Goal: Check status

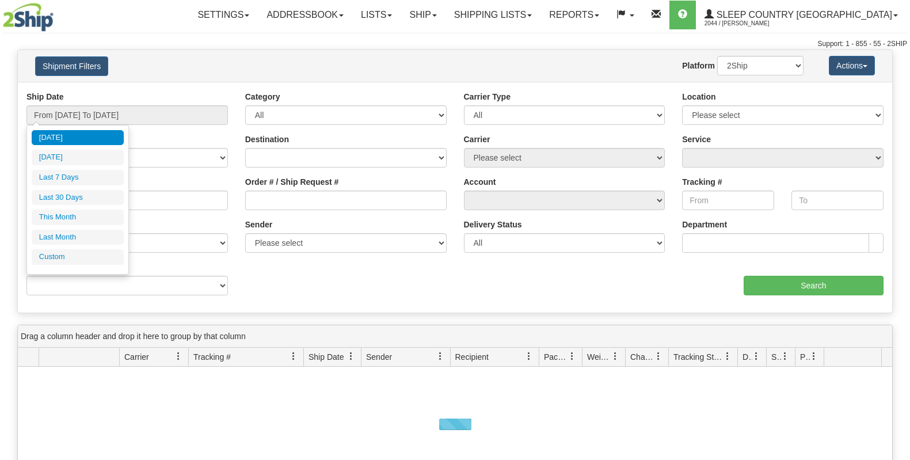
click at [78, 204] on ul "[DATE] [DATE] Last 7 Days Last 30 Days This Month Last Month Custom" at bounding box center [78, 197] width 92 height 135
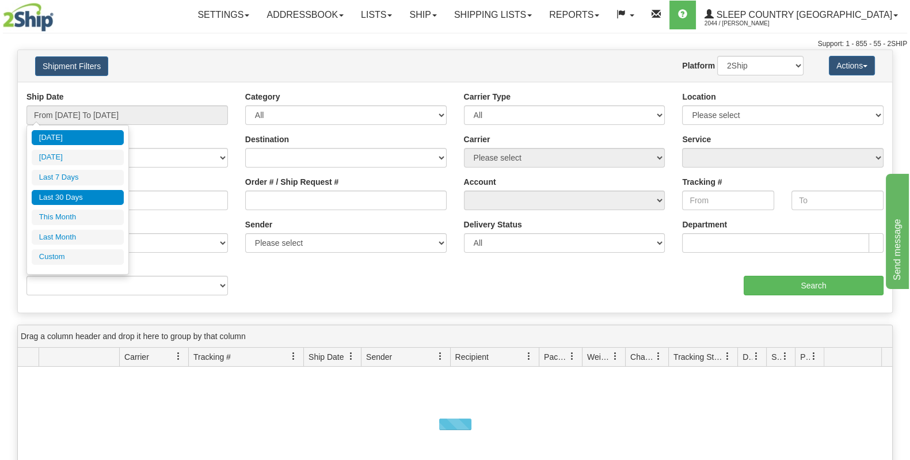
click at [81, 200] on li "Last 30 Days" at bounding box center [78, 198] width 92 height 16
type input "From [DATE] To [DATE]"
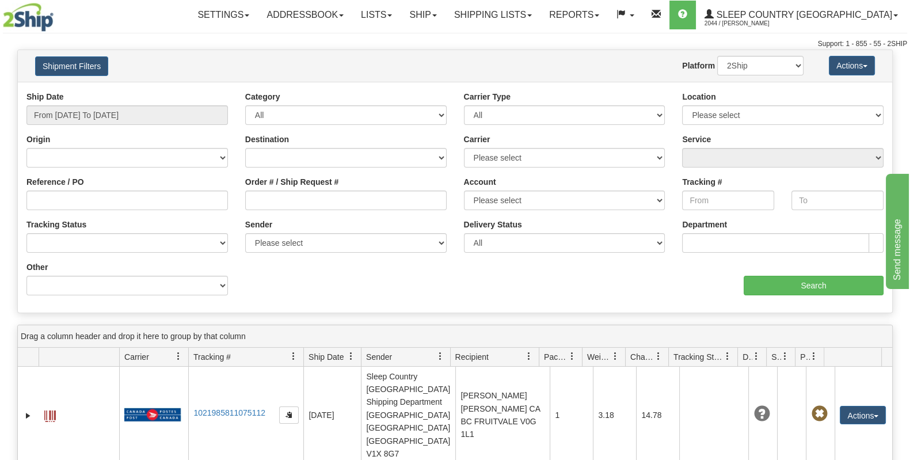
click at [305, 214] on div "Order # / Ship Request #" at bounding box center [346, 197] width 219 height 43
click at [307, 207] on input "Order # / Ship Request #" at bounding box center [346, 201] width 202 height 20
paste input "9002I108113"
type input "9002I108113"
click at [854, 295] on div "Ship Date From 08/21/2025 To 09/19/2025 Category All Inbound Outbound Carrier T…" at bounding box center [455, 197] width 875 height 213
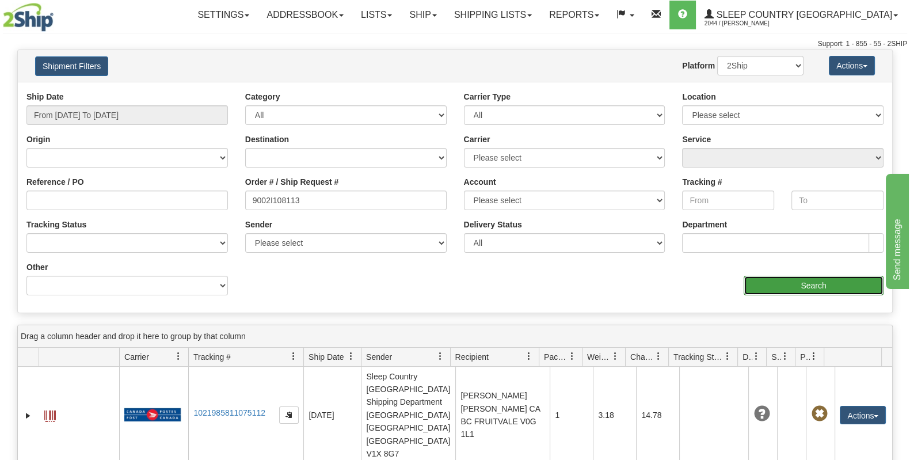
click at [836, 292] on input "Search" at bounding box center [814, 286] width 140 height 20
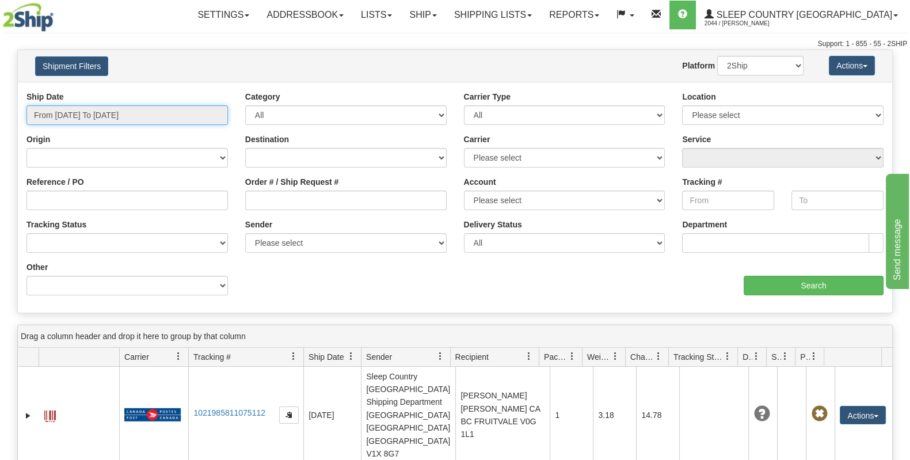
click at [60, 121] on input "From [DATE] To [DATE]" at bounding box center [127, 115] width 202 height 20
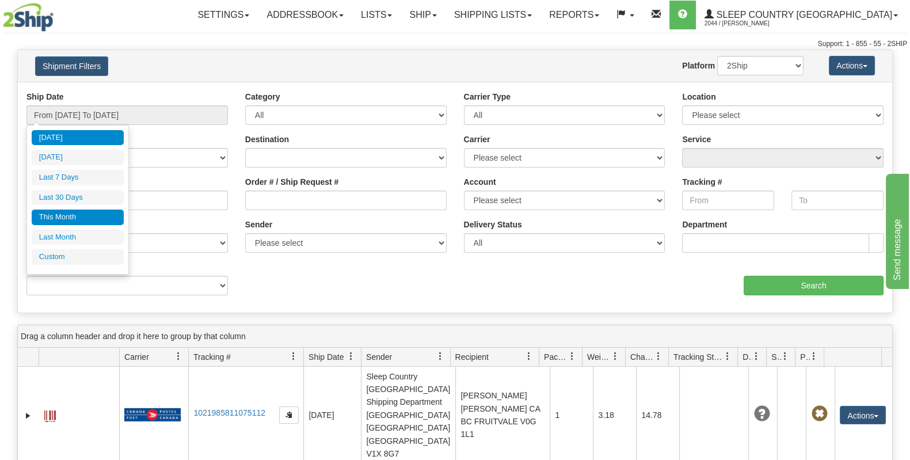
drag, startPoint x: 62, startPoint y: 192, endPoint x: 52, endPoint y: 210, distance: 19.9
click at [54, 209] on ul "[DATE] [DATE] Last 7 Days Last 30 Days This Month Last Month Custom" at bounding box center [78, 197] width 92 height 135
click at [51, 196] on li "Last 30 Days" at bounding box center [78, 198] width 92 height 16
type input "From [DATE] To [DATE]"
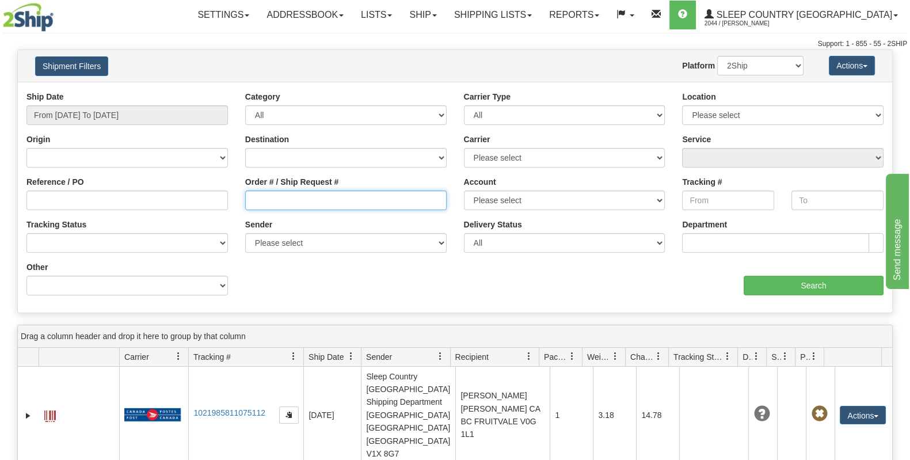
click at [291, 193] on input "Order # / Ship Request #" at bounding box center [346, 201] width 202 height 20
paste input "1058095"
type input "1058095"
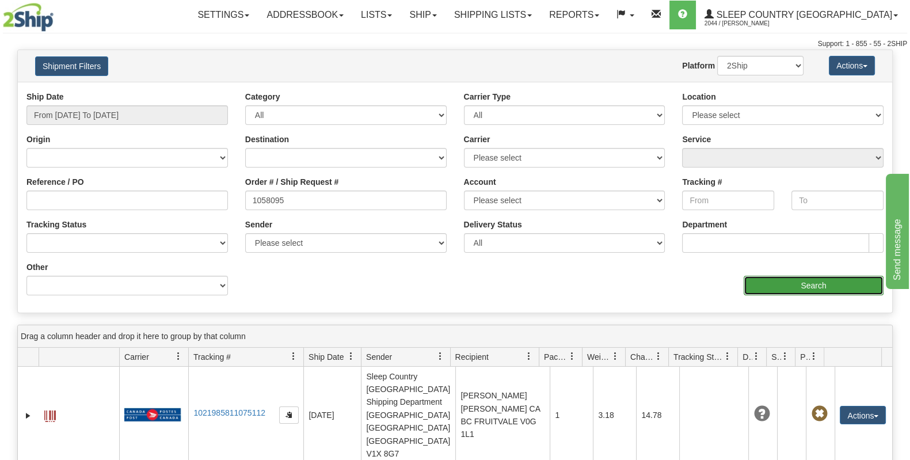
click at [785, 285] on input "Search" at bounding box center [814, 286] width 140 height 20
